Goal: Information Seeking & Learning: Learn about a topic

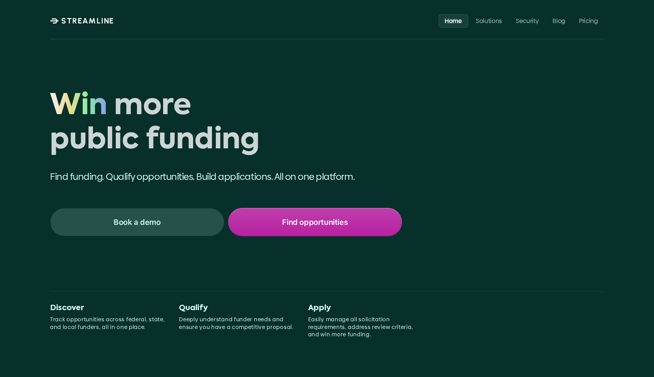
click at [298, 225] on p "Find opportunities" at bounding box center [315, 222] width 66 height 10
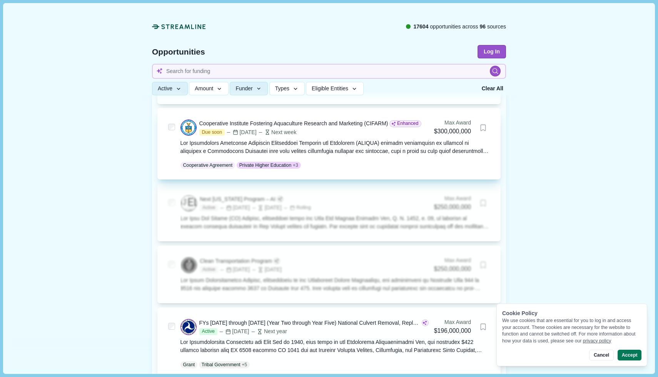
scroll to position [511, 0]
